Goal: Find specific page/section: Find specific page/section

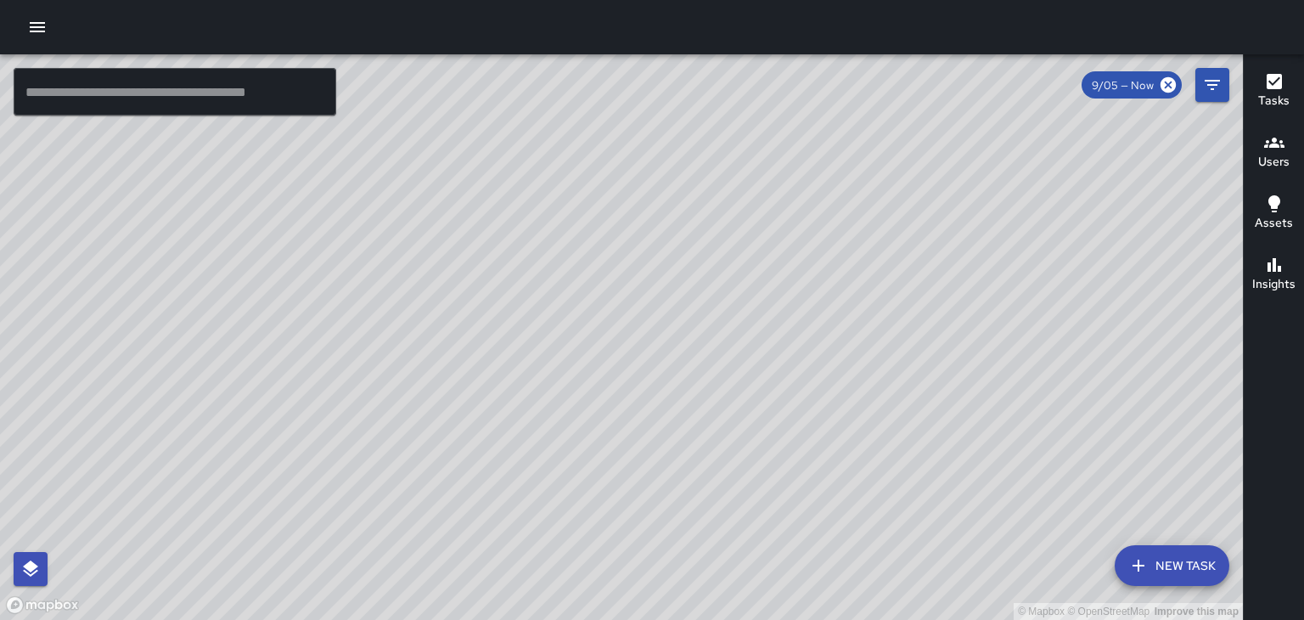
click at [31, 21] on icon "button" at bounding box center [37, 27] width 20 height 20
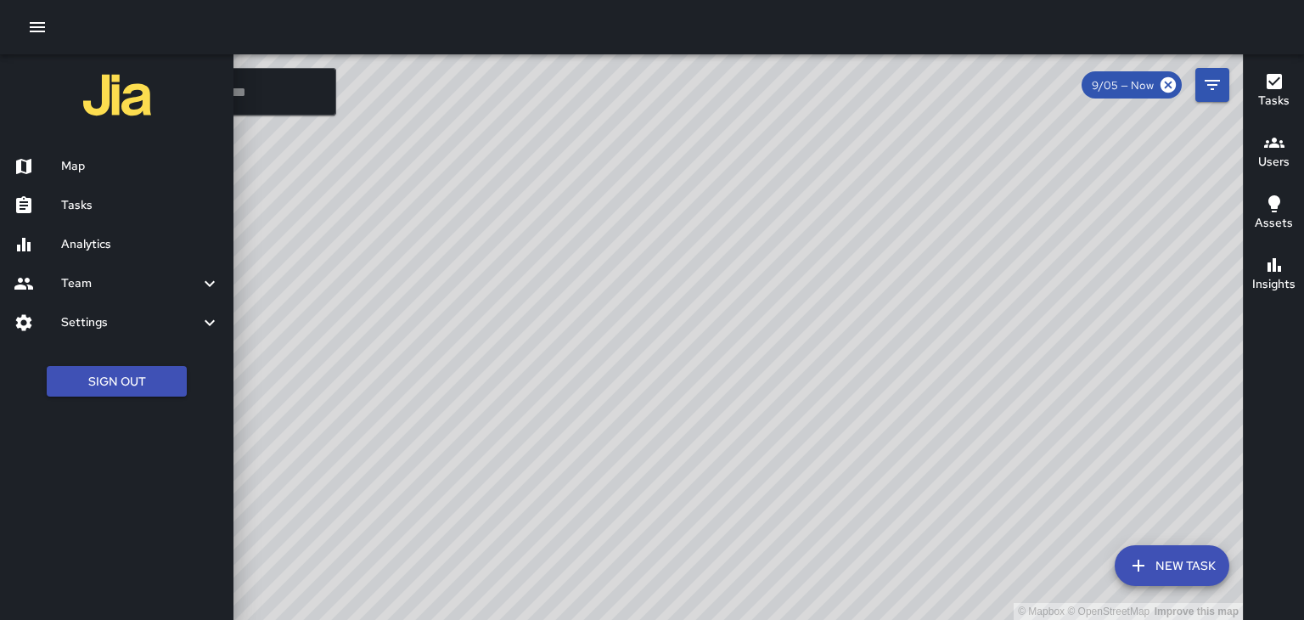
click at [74, 205] on h6 "Tasks" at bounding box center [140, 205] width 159 height 19
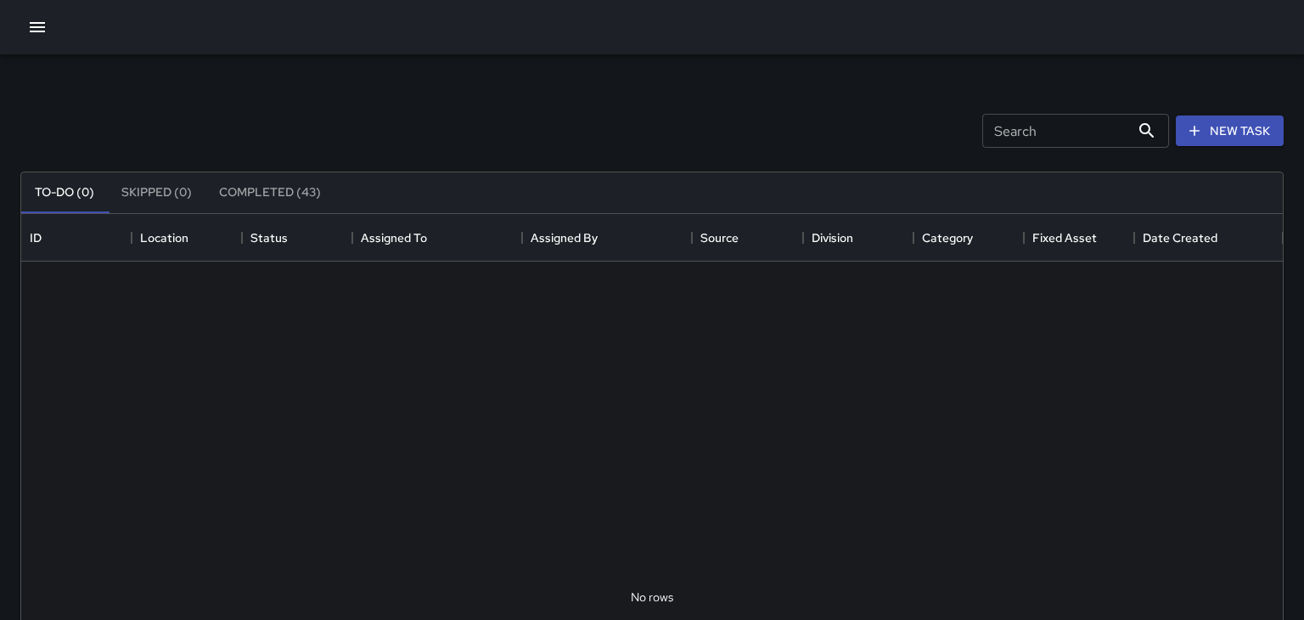
scroll to position [719, 1262]
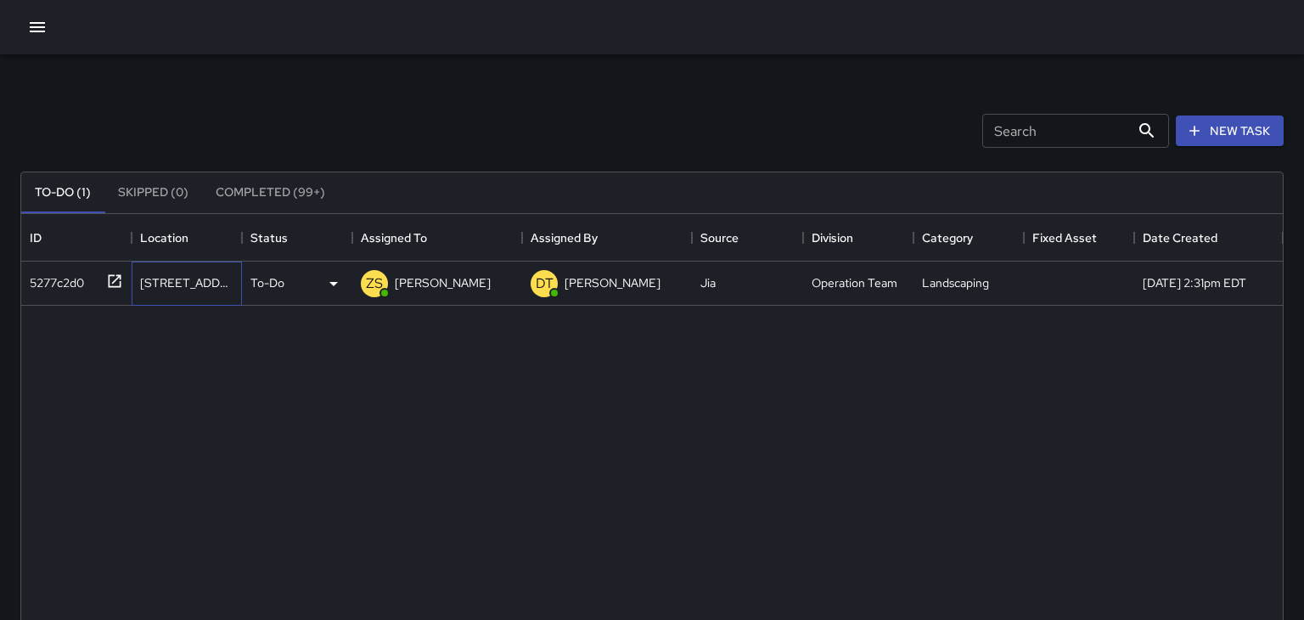
click at [169, 275] on div "[STREET_ADDRESS]" at bounding box center [186, 282] width 93 height 17
click at [30, 25] on icon "button" at bounding box center [37, 27] width 20 height 20
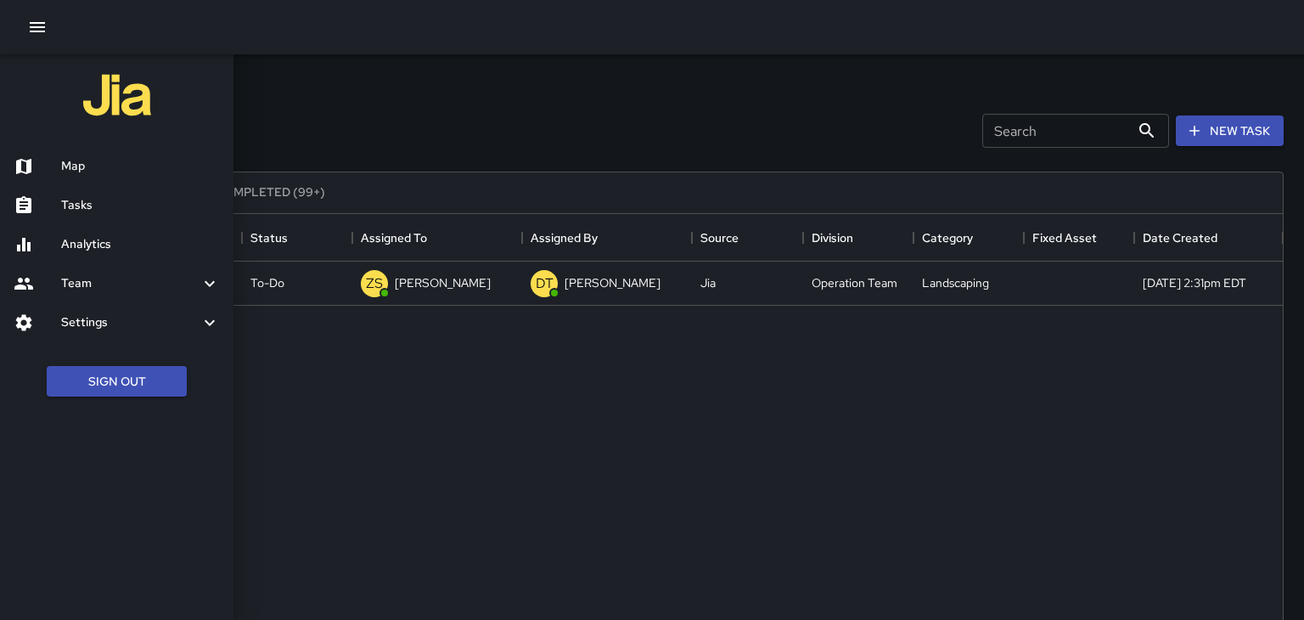
click at [86, 165] on h6 "Map" at bounding box center [140, 166] width 159 height 19
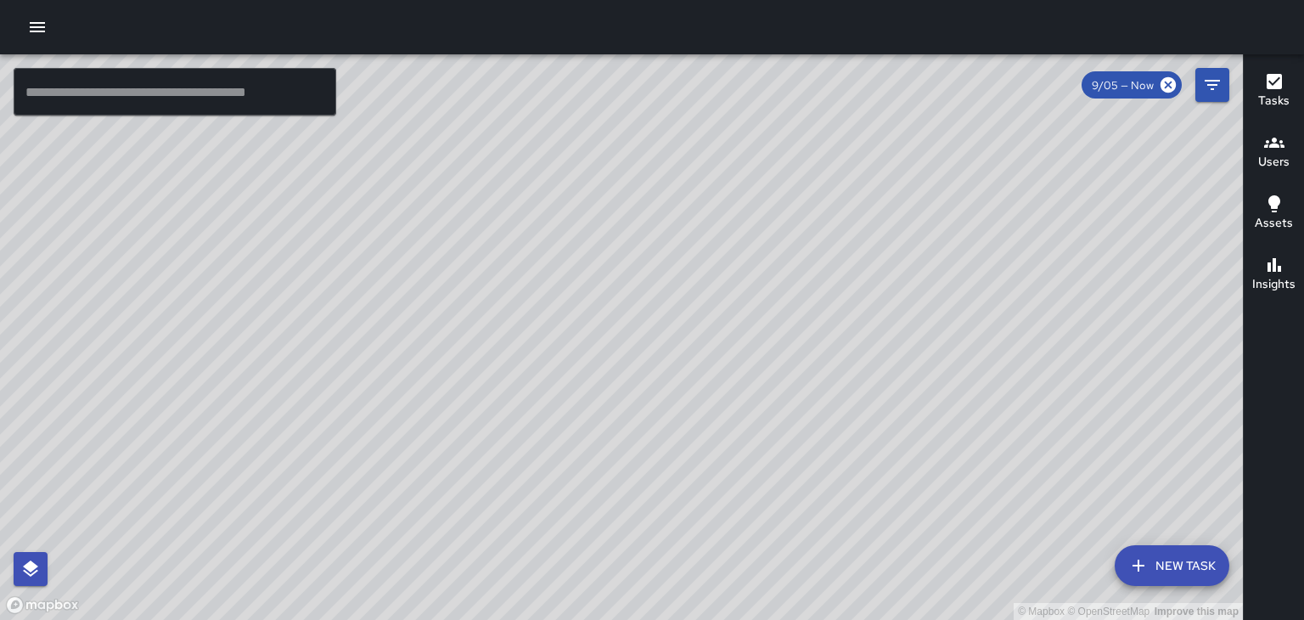
click at [1256, 164] on button "Users" at bounding box center [1274, 152] width 60 height 61
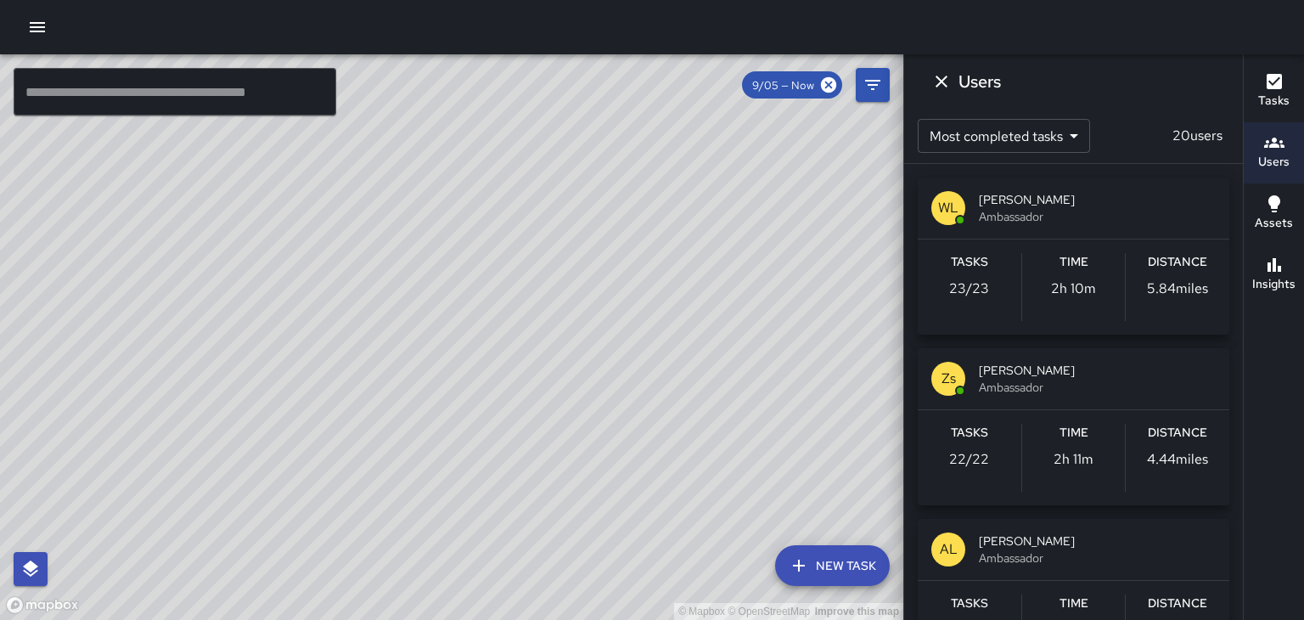
click at [1112, 188] on div "[PERSON_NAME] Ambassador" at bounding box center [1074, 207] width 312 height 61
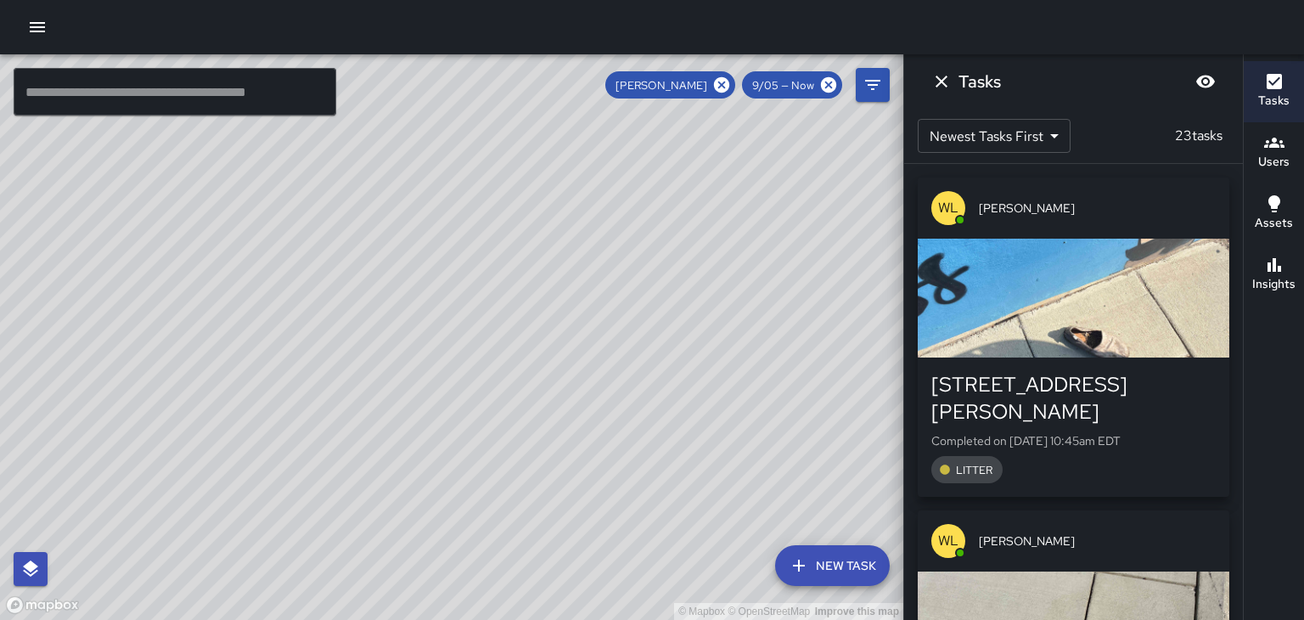
click at [1145, 305] on div "button" at bounding box center [1074, 298] width 312 height 119
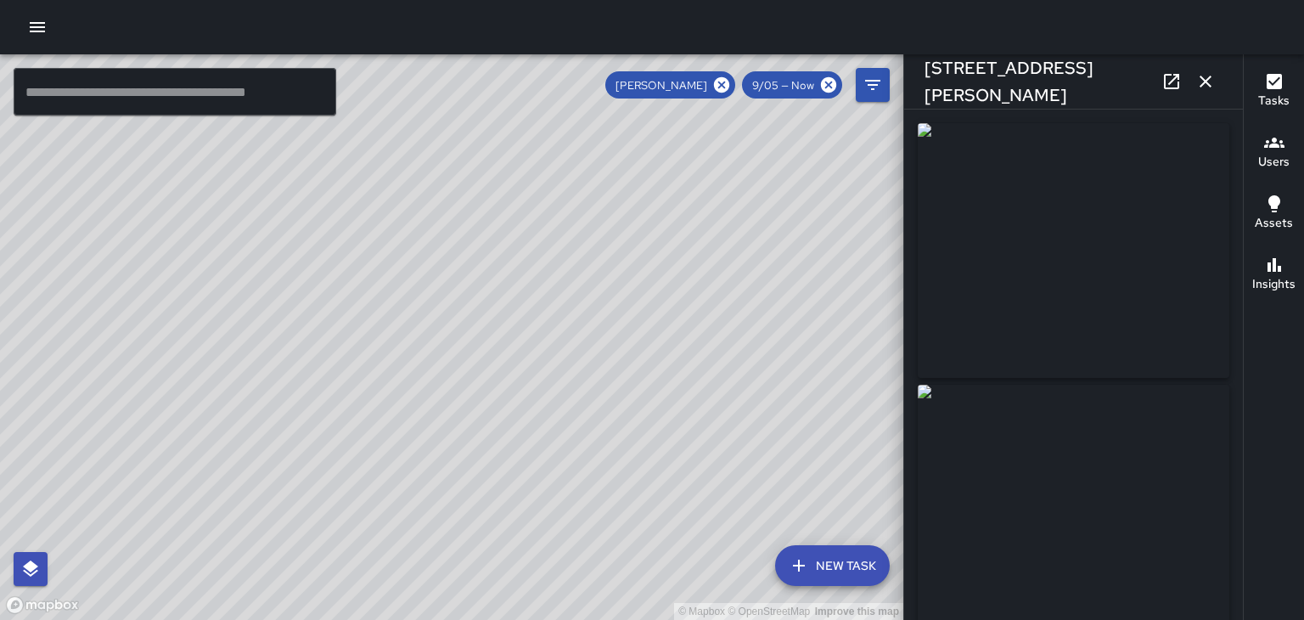
type input "**********"
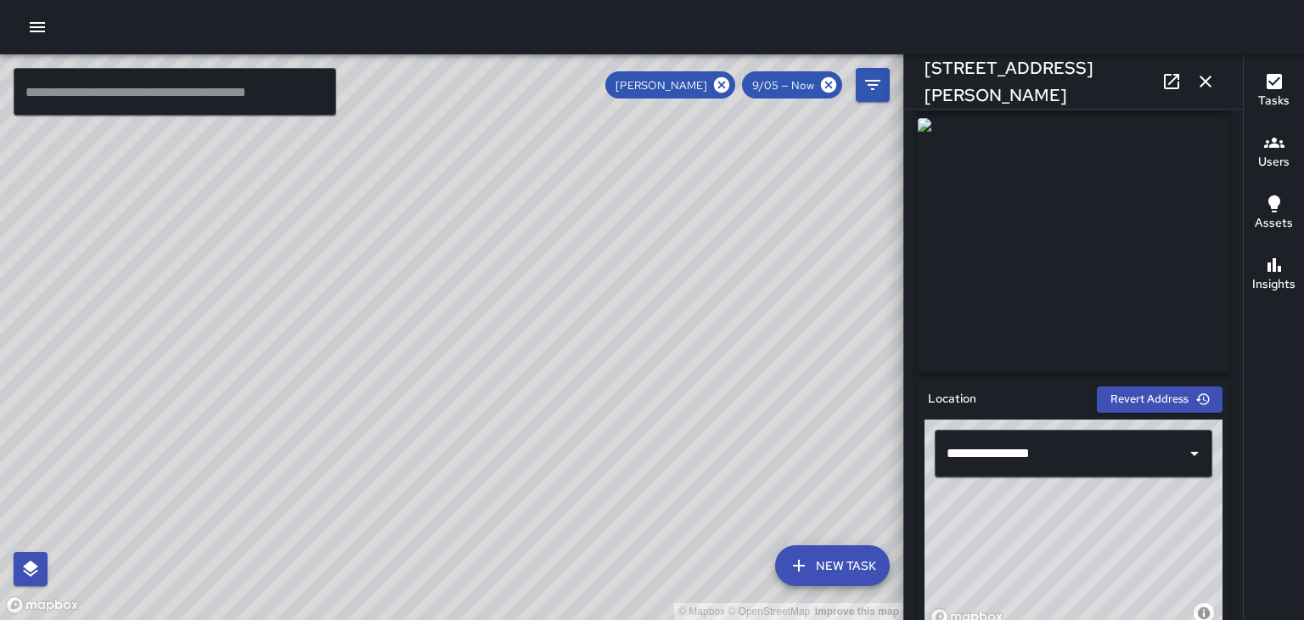
scroll to position [270, 0]
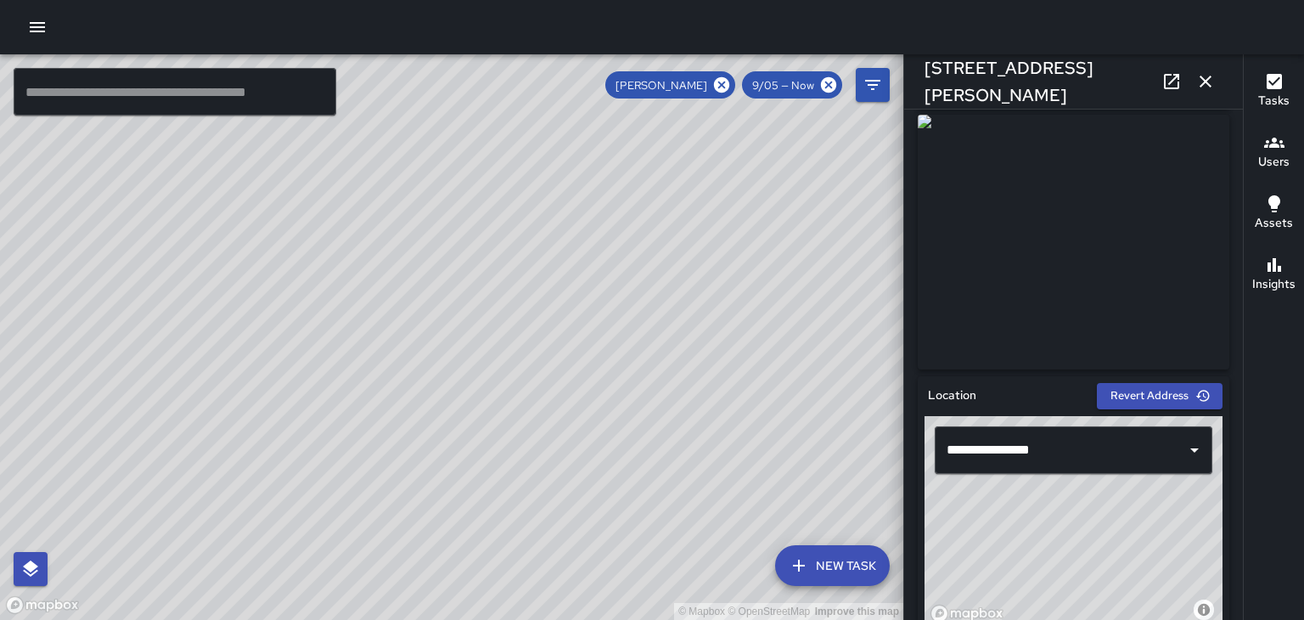
click at [263, 531] on div "© Mapbox © OpenStreetMap Improve this map" at bounding box center [451, 336] width 903 height 565
click at [269, 525] on div "© Mapbox © OpenStreetMap Improve this map" at bounding box center [451, 336] width 903 height 565
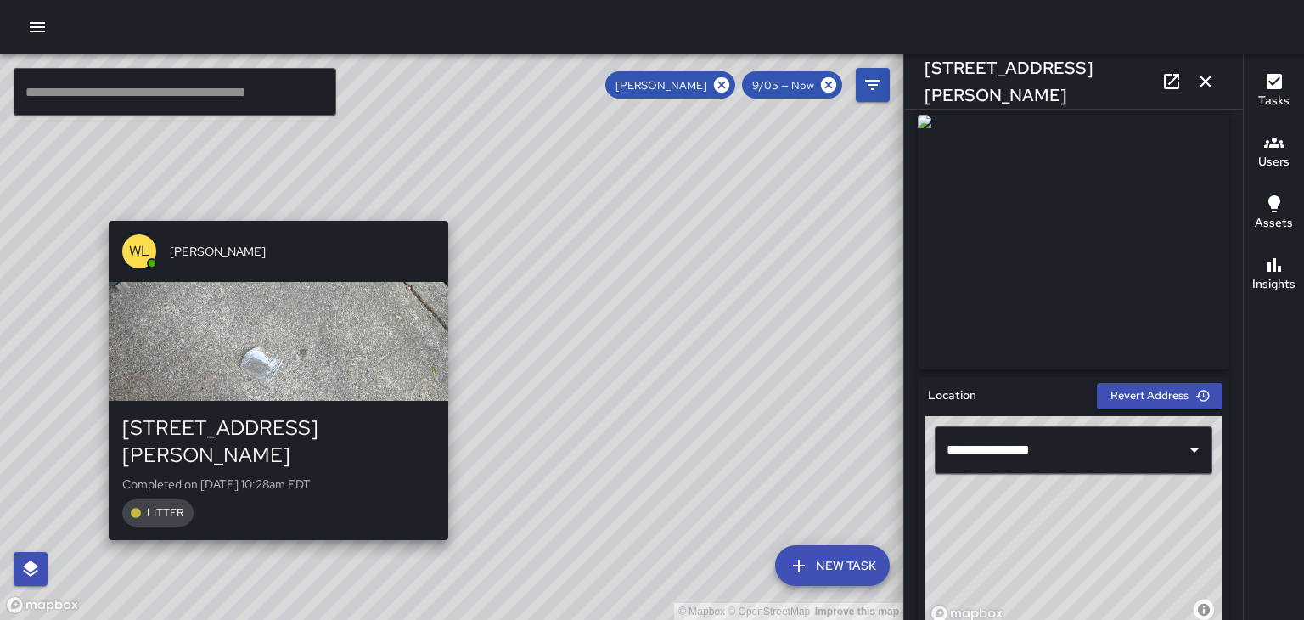
click at [191, 346] on div "button" at bounding box center [279, 341] width 340 height 119
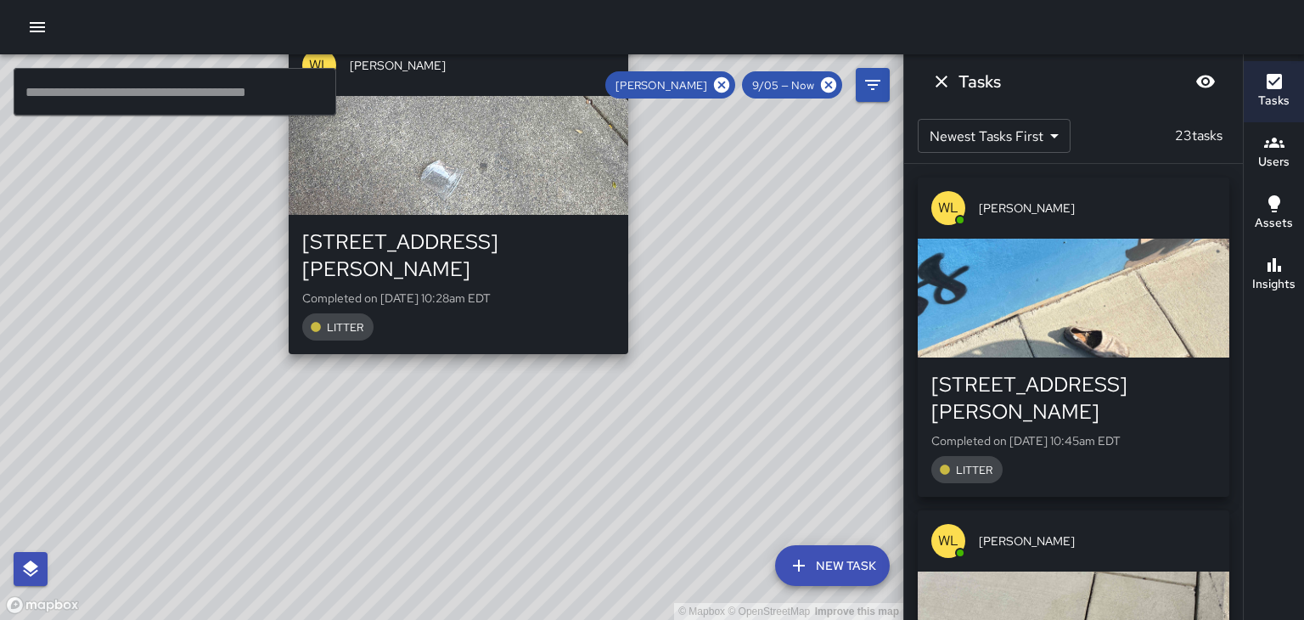
click at [1167, 324] on div "button" at bounding box center [1074, 298] width 312 height 119
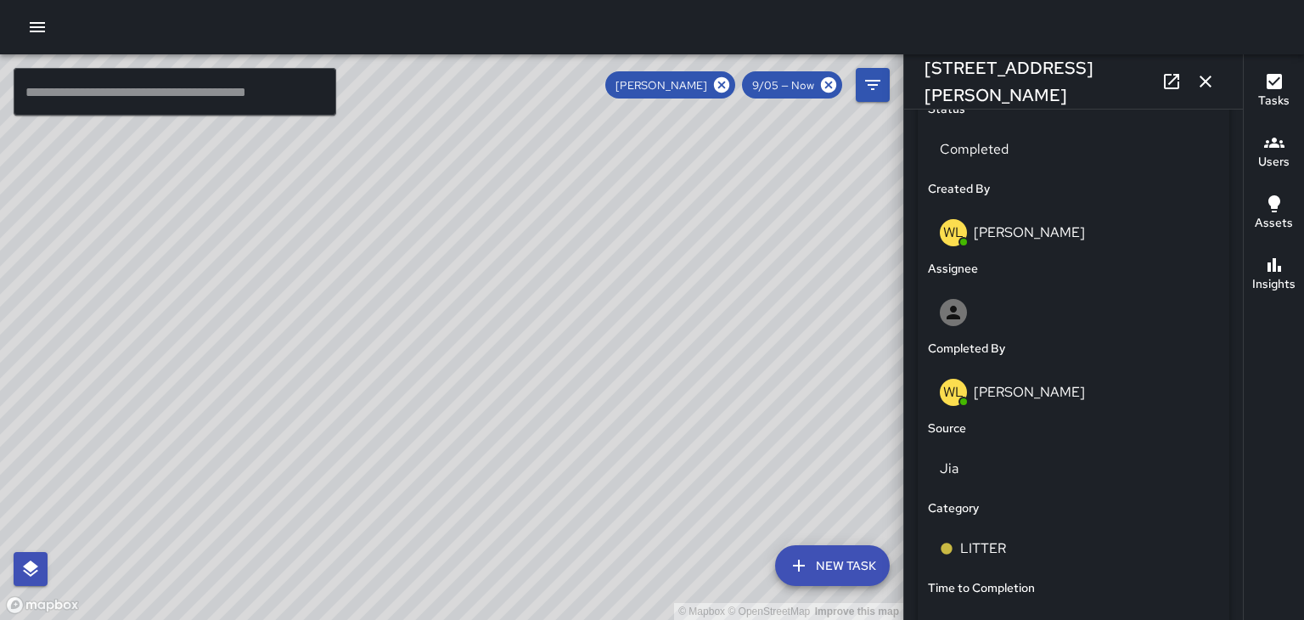
scroll to position [825, 0]
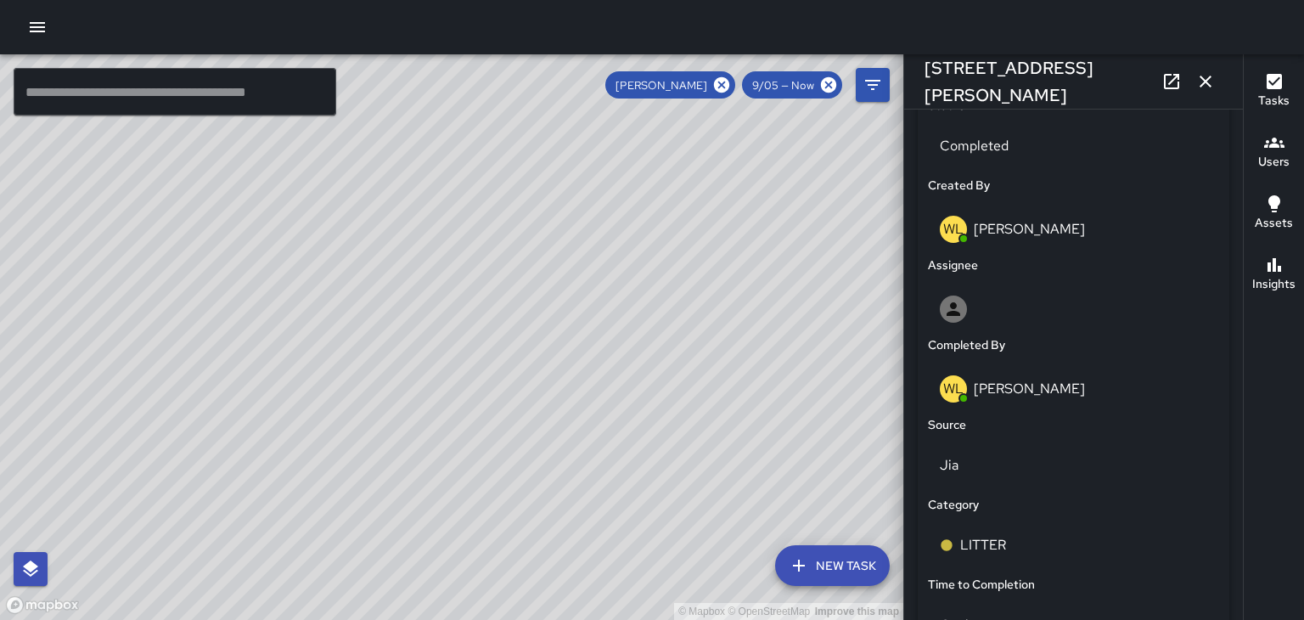
click at [1202, 81] on icon "button" at bounding box center [1205, 81] width 20 height 20
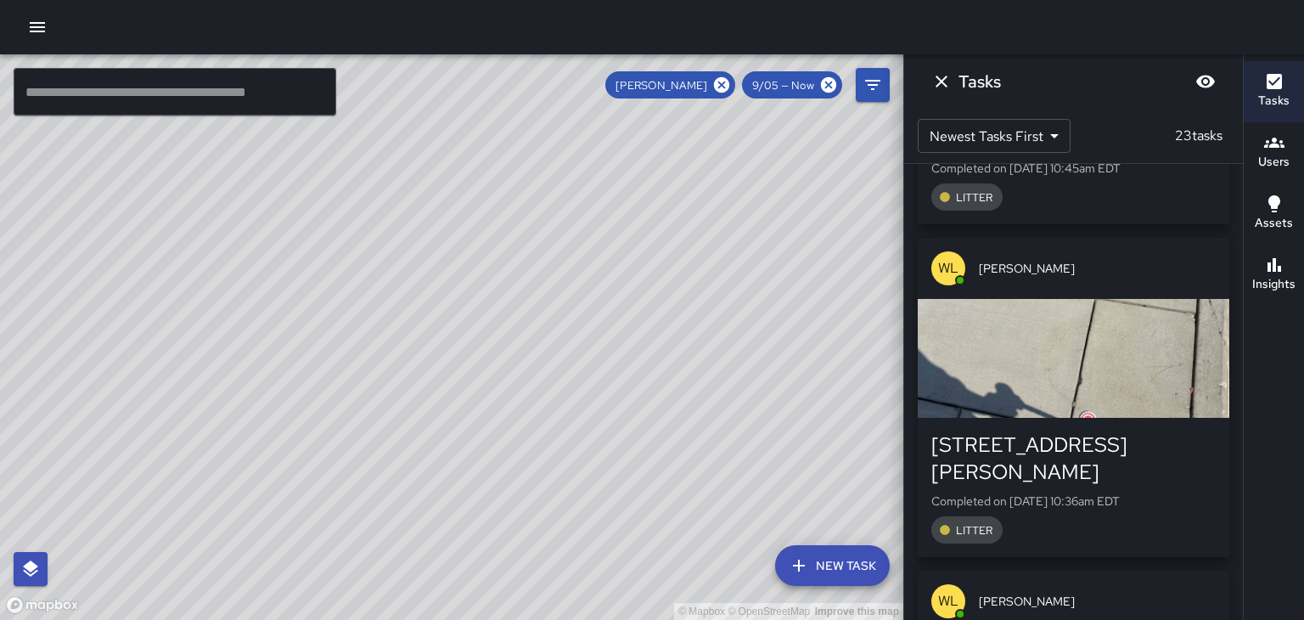
scroll to position [285, 0]
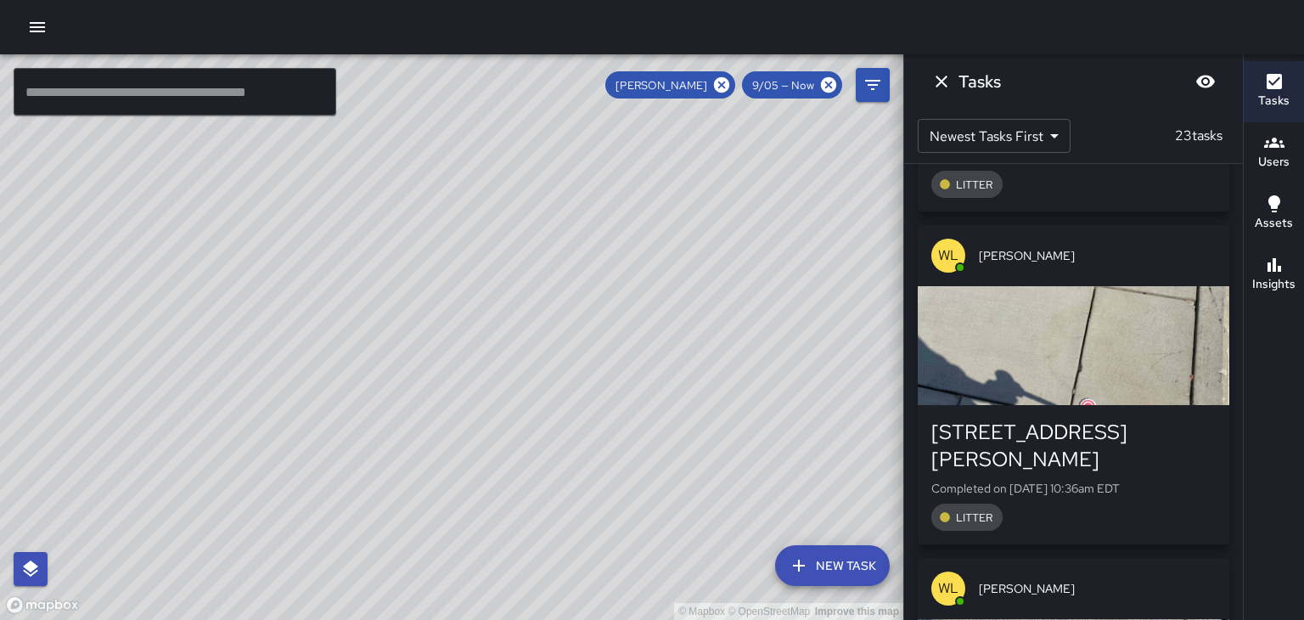
click at [1155, 351] on div "button" at bounding box center [1074, 345] width 312 height 119
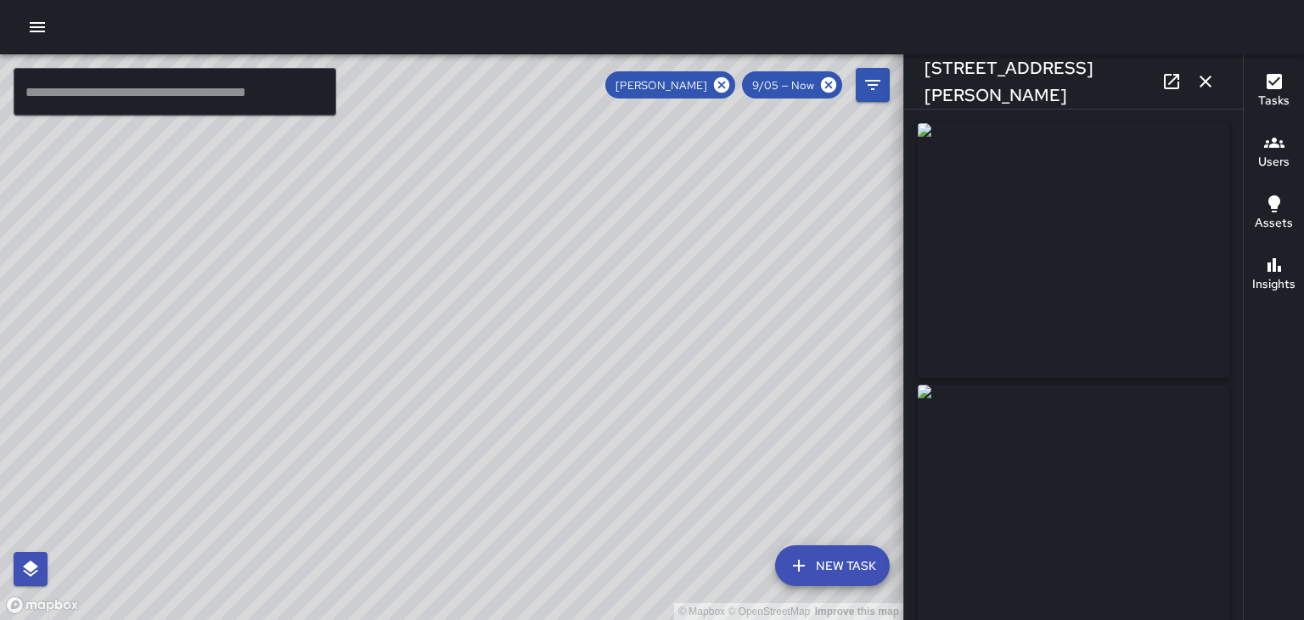
click at [1211, 94] on button "button" at bounding box center [1206, 82] width 34 height 34
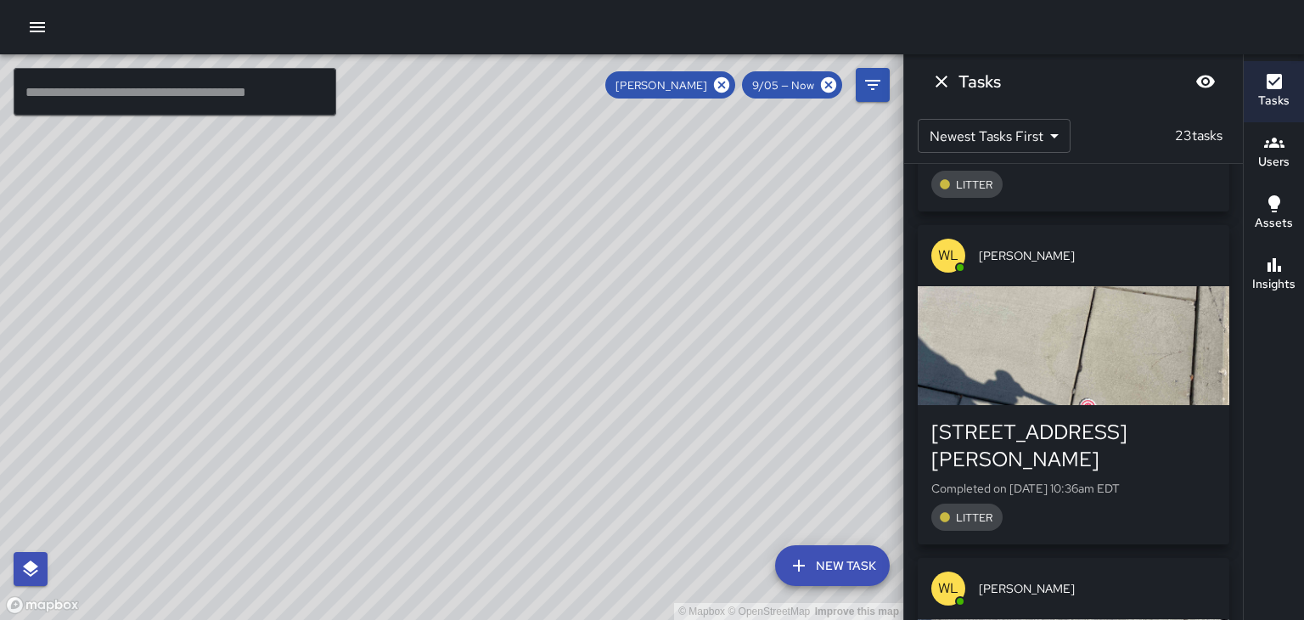
click at [942, 92] on button "Dismiss" at bounding box center [942, 82] width 34 height 34
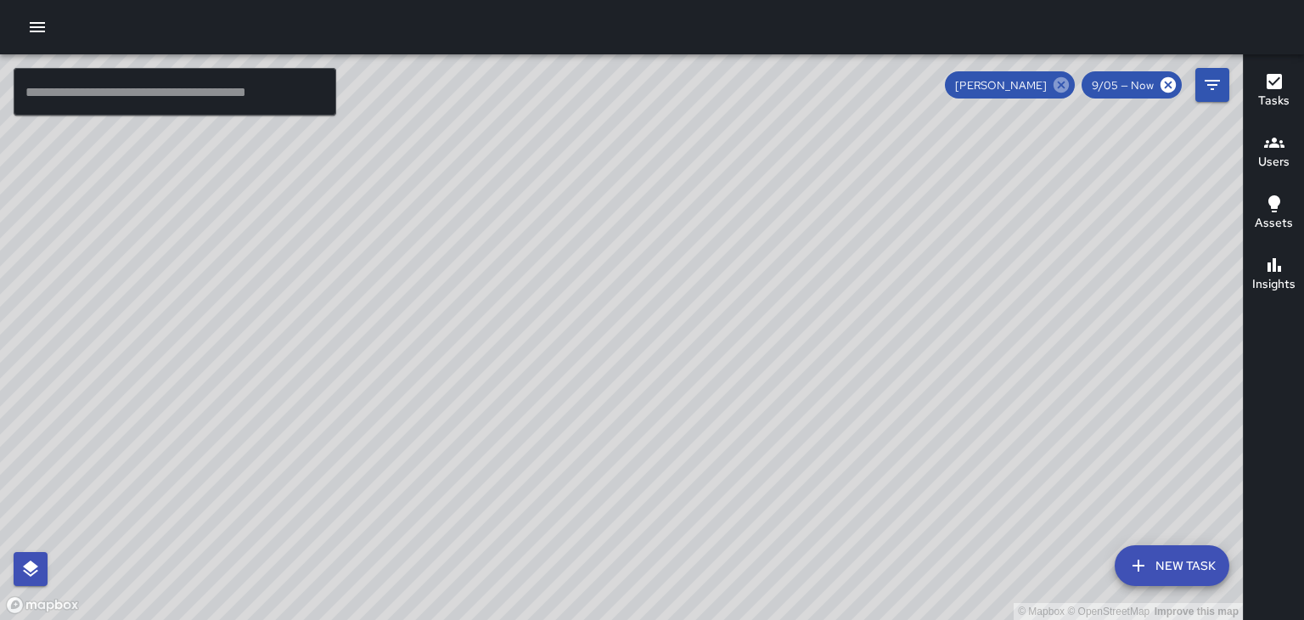
click at [1059, 85] on icon at bounding box center [1061, 84] width 15 height 15
click at [228, 306] on div "© Mapbox © OpenStreetMap Improve this map" at bounding box center [621, 336] width 1243 height 565
click at [233, 303] on div "© Mapbox © OpenStreetMap Improve this map" at bounding box center [621, 336] width 1243 height 565
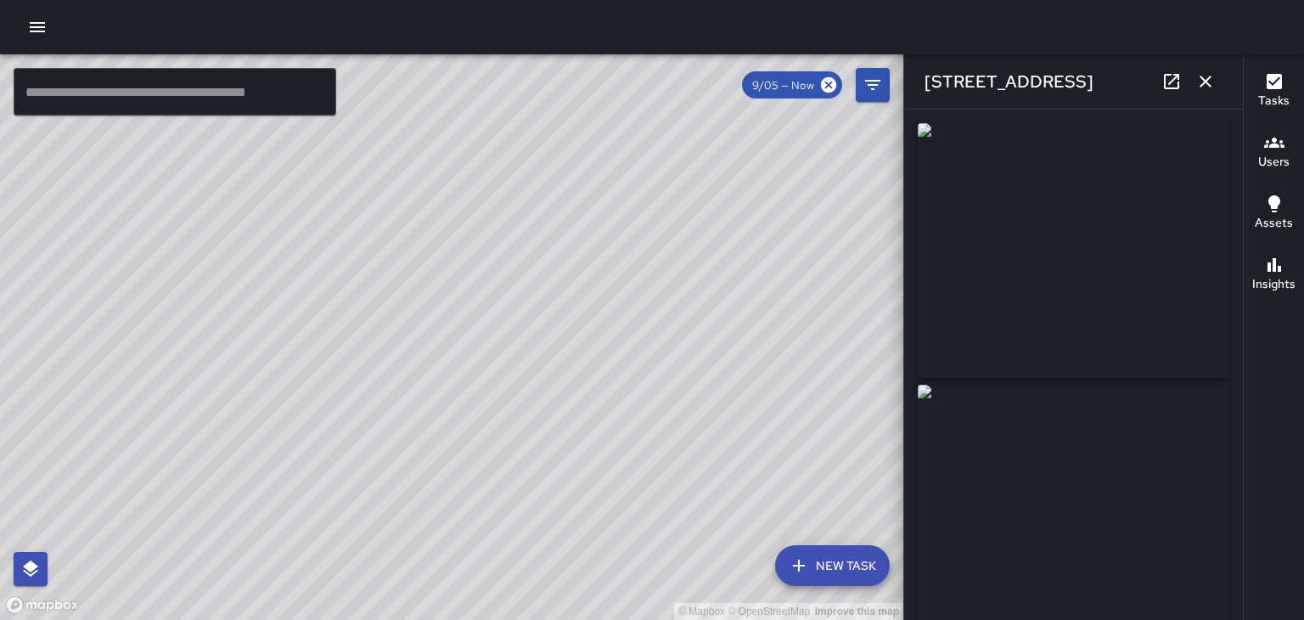
click at [1168, 278] on img at bounding box center [1074, 250] width 312 height 255
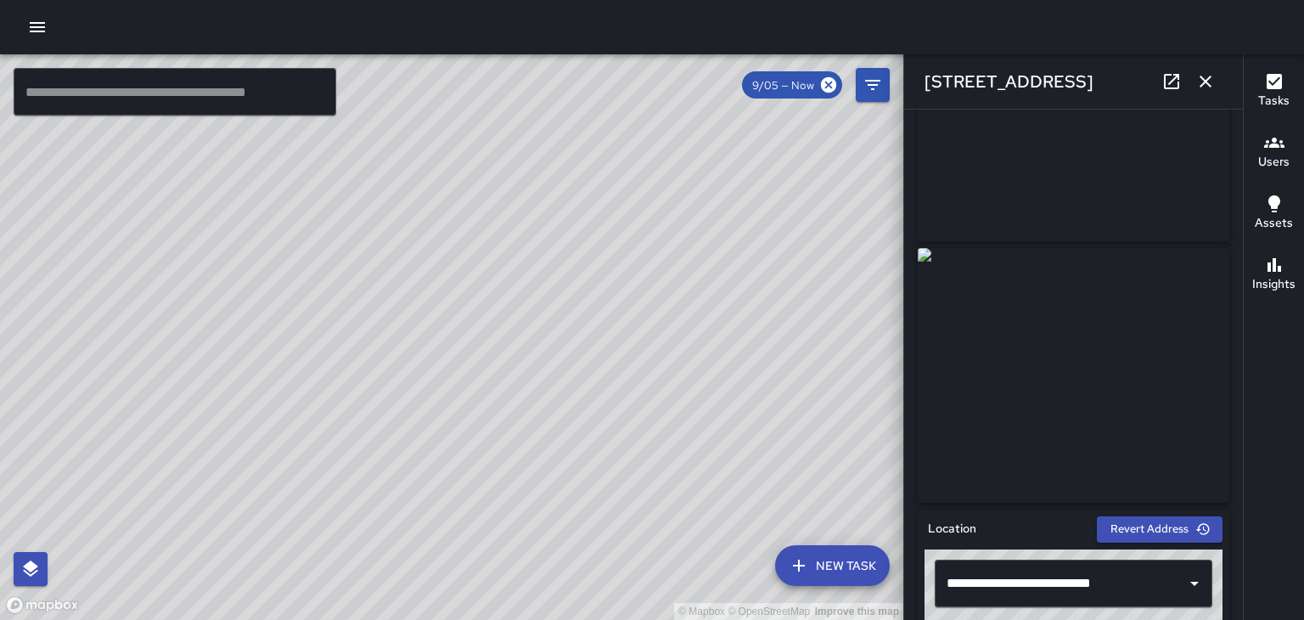
scroll to position [136, 0]
click at [1148, 362] on img at bounding box center [1074, 376] width 312 height 255
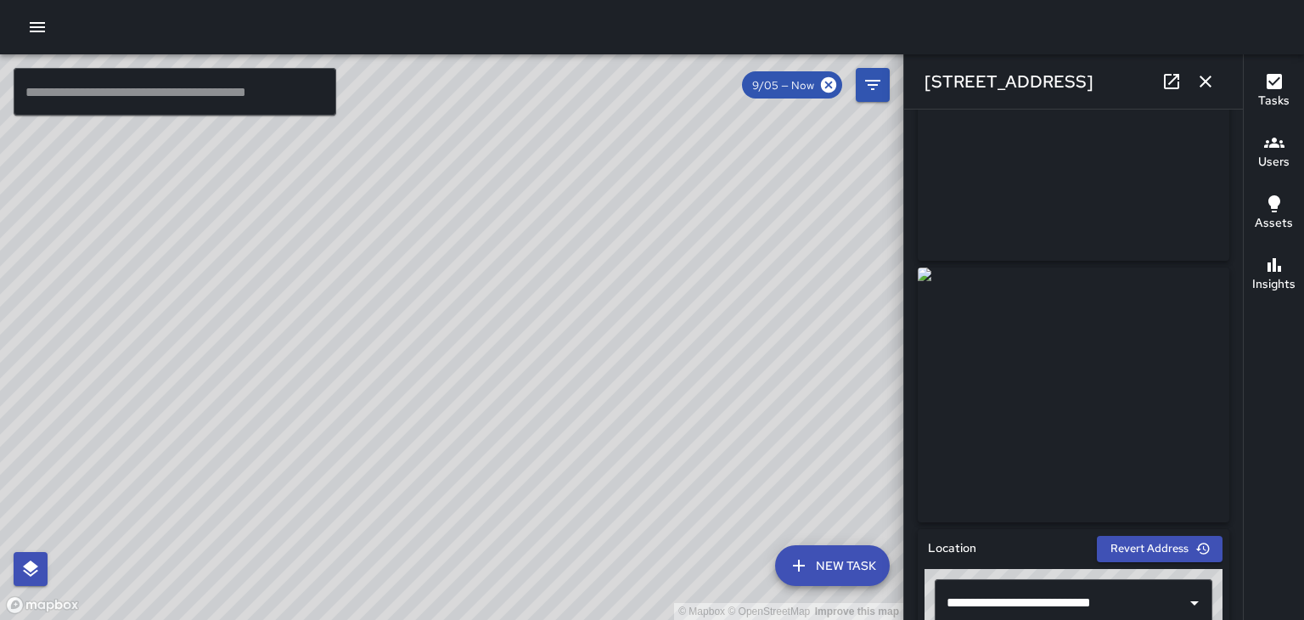
scroll to position [119, 0]
click at [234, 411] on div "© Mapbox © OpenStreetMap Improve this map" at bounding box center [451, 336] width 903 height 565
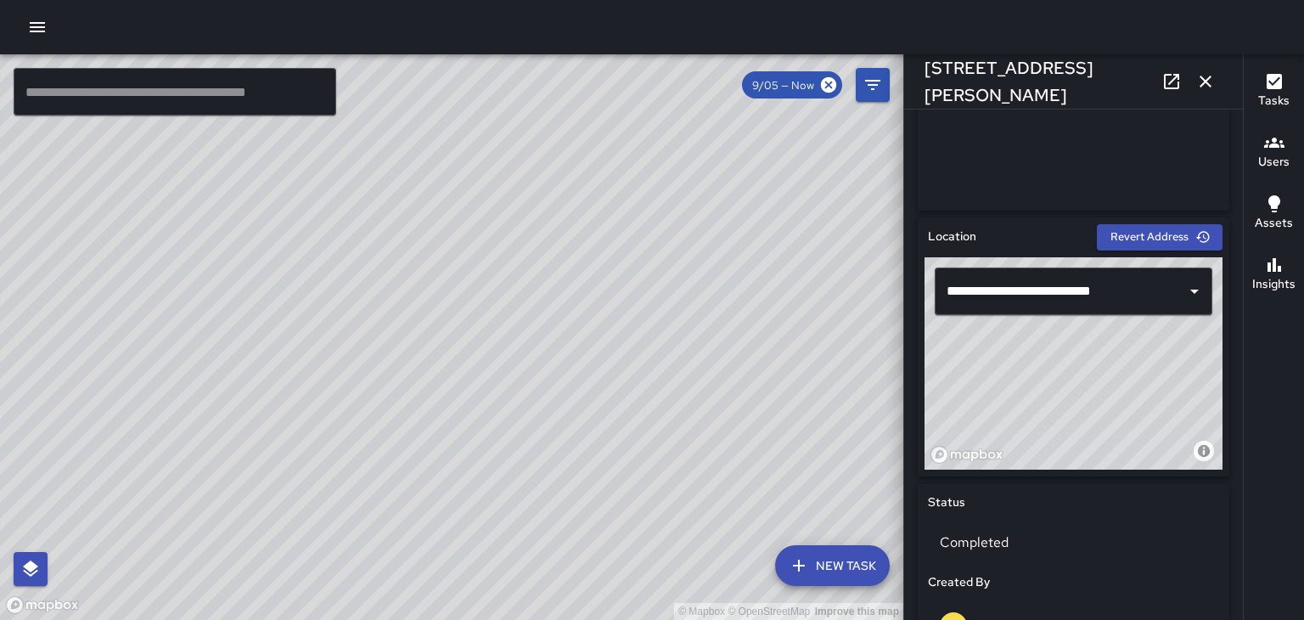
scroll to position [434, 0]
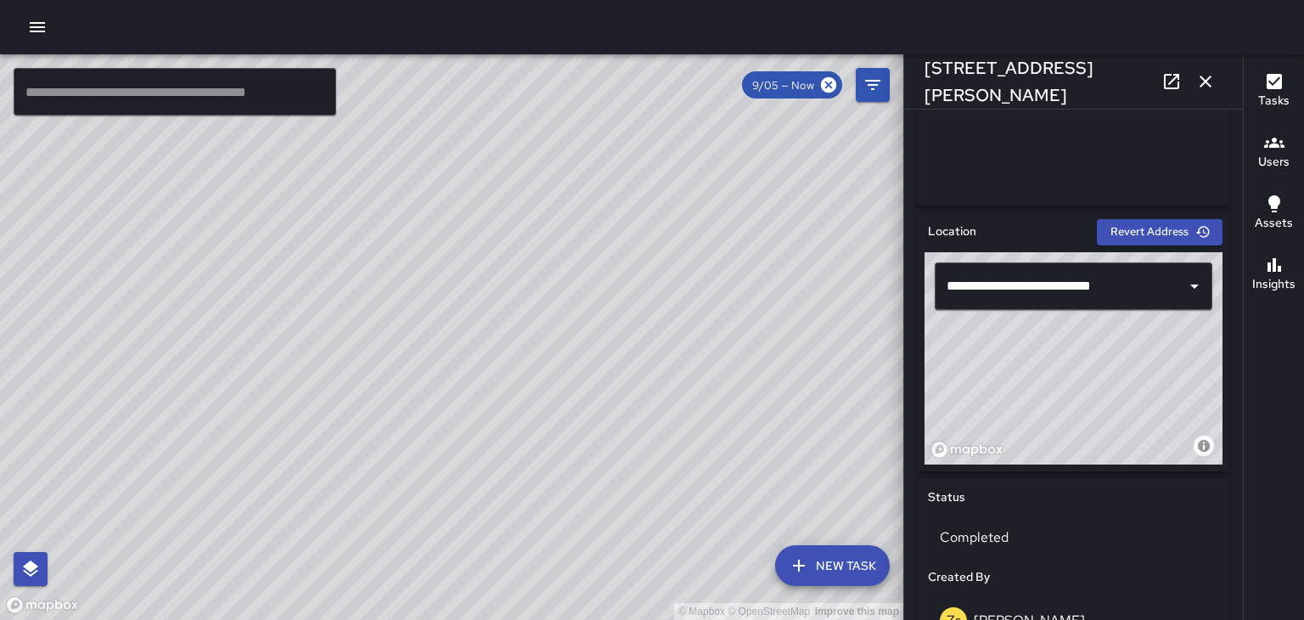
click at [285, 349] on div "© Mapbox © OpenStreetMap Improve this map" at bounding box center [451, 336] width 903 height 565
click at [292, 349] on div "© Mapbox © OpenStreetMap Improve this map" at bounding box center [451, 336] width 903 height 565
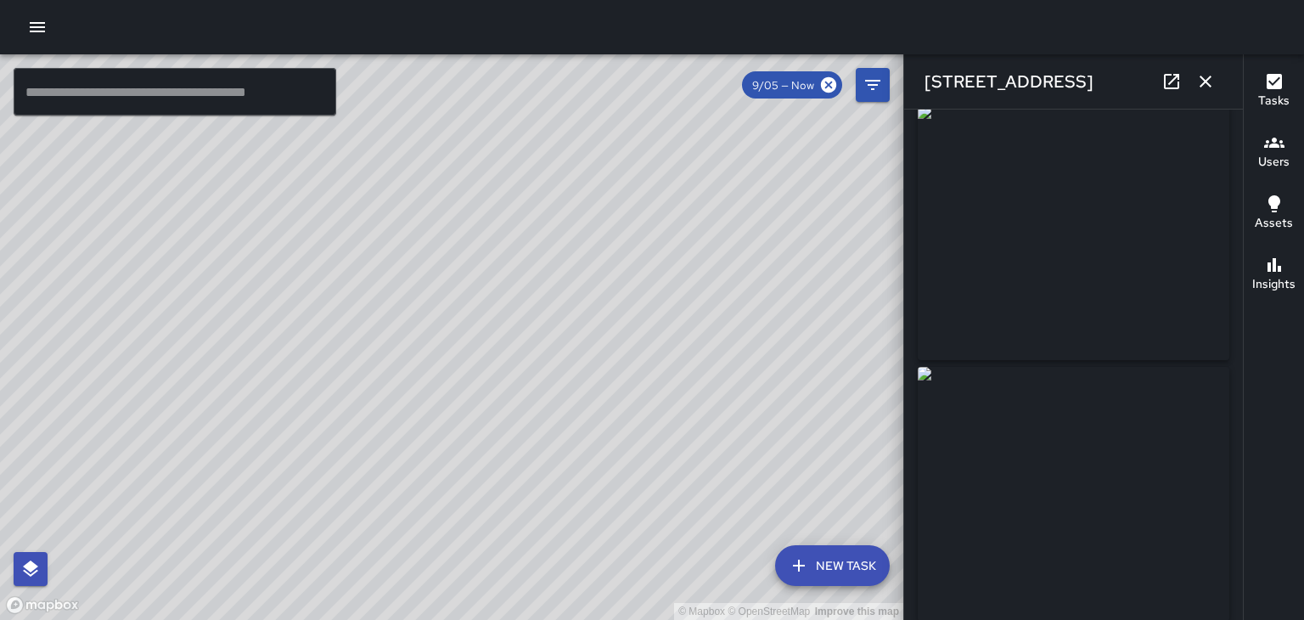
scroll to position [17, 0]
click at [153, 319] on div "© Mapbox © OpenStreetMap Improve this map" at bounding box center [451, 336] width 903 height 565
click at [157, 324] on div "© Mapbox © OpenStreetMap Improve this map" at bounding box center [451, 336] width 903 height 565
click at [156, 328] on div "© Mapbox © OpenStreetMap Improve this map" at bounding box center [451, 336] width 903 height 565
click at [162, 330] on div "© Mapbox © OpenStreetMap Improve this map" at bounding box center [451, 336] width 903 height 565
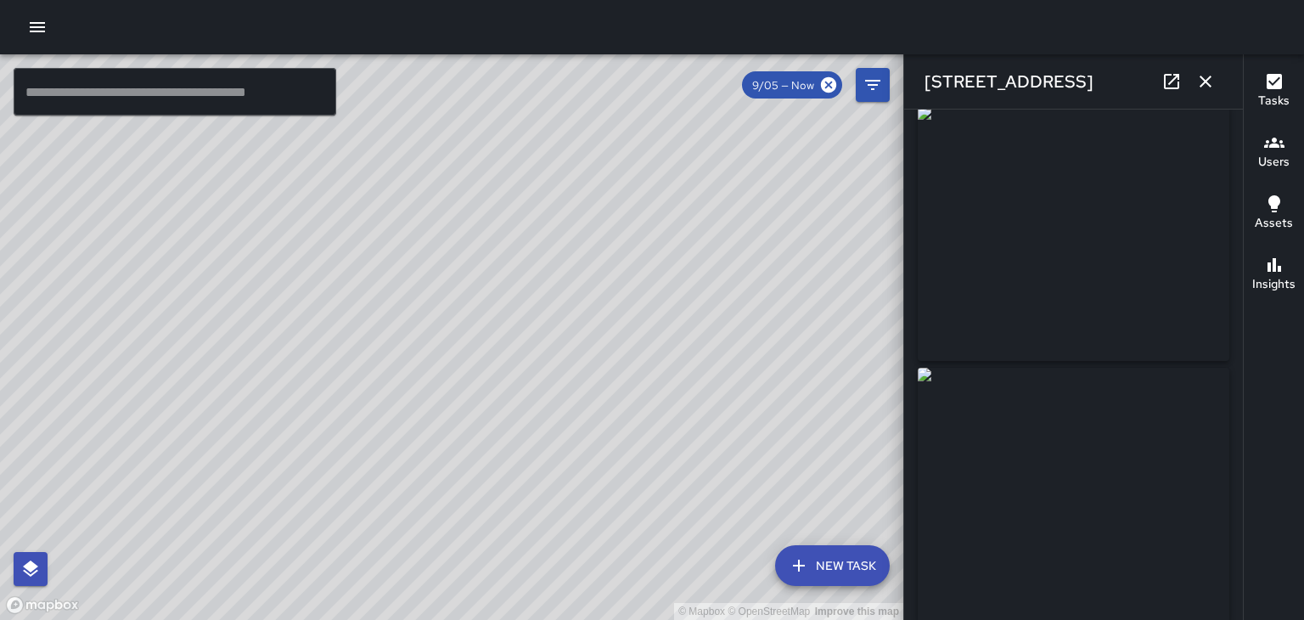
click at [156, 323] on div "© Mapbox © OpenStreetMap Improve this map" at bounding box center [451, 336] width 903 height 565
click at [155, 319] on div "© Mapbox © OpenStreetMap Improve this map" at bounding box center [451, 336] width 903 height 565
click at [164, 318] on div "© Mapbox © OpenStreetMap Improve this map" at bounding box center [451, 336] width 903 height 565
click at [464, 340] on div "© Mapbox © OpenStreetMap Improve this map" at bounding box center [451, 336] width 903 height 565
